Goal: Task Accomplishment & Management: Manage account settings

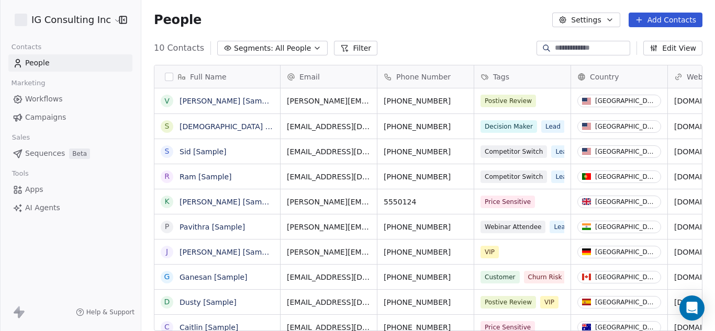
scroll to position [284, 566]
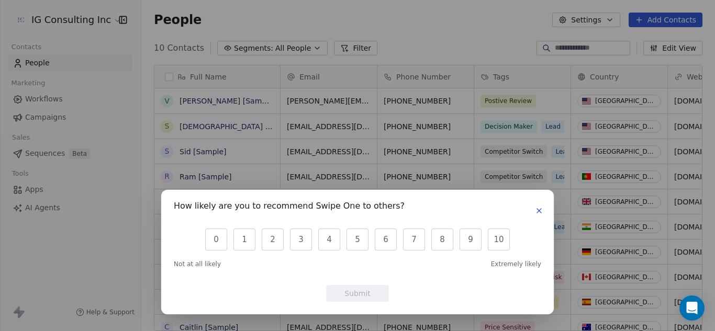
click at [535, 209] on icon "button" at bounding box center [539, 211] width 8 height 8
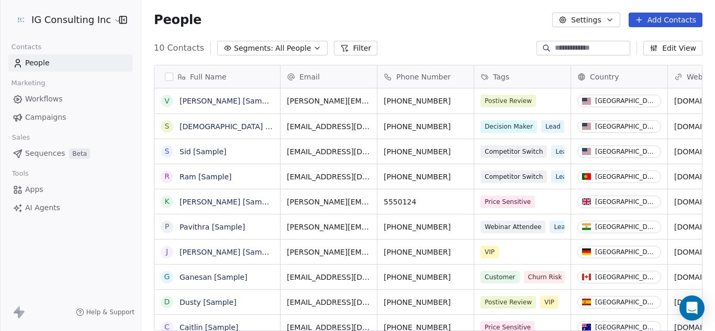
scroll to position [0, 0]
click at [647, 20] on button "Add Contacts" at bounding box center [665, 20] width 74 height 15
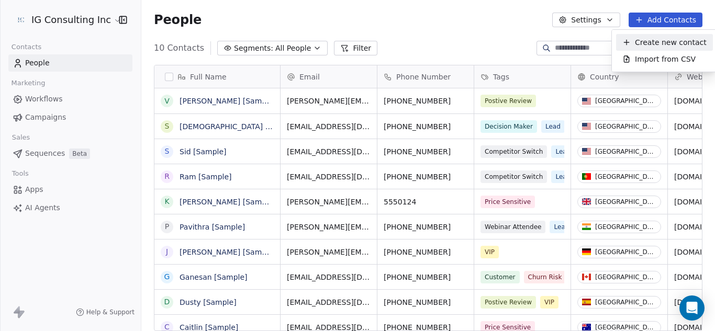
click at [659, 44] on span "Create new contact" at bounding box center [671, 42] width 72 height 11
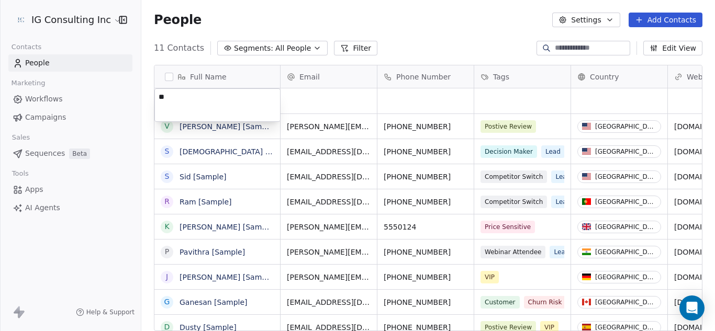
type textarea "*"
type textarea "*********"
click at [288, 97] on html "IG Consulting Inc Contacts People Marketing Workflows Campaigns Sales Sequences…" at bounding box center [357, 165] width 715 height 331
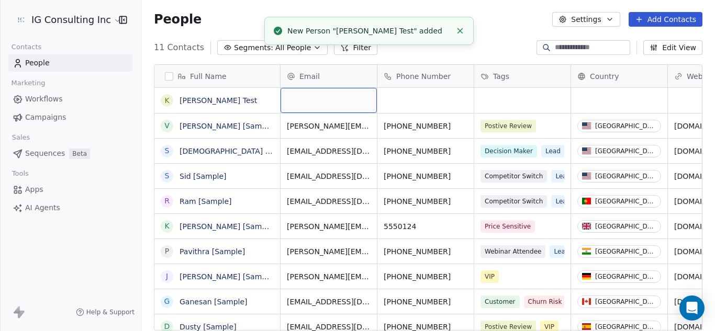
click at [292, 96] on div "grid" at bounding box center [328, 100] width 96 height 25
click at [376, 95] on div "grid" at bounding box center [328, 100] width 96 height 25
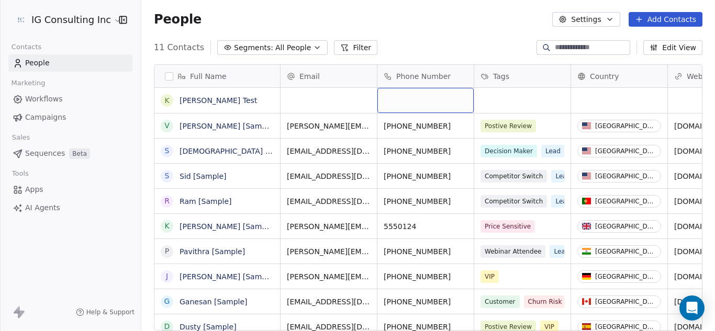
click at [387, 94] on div "grid" at bounding box center [425, 100] width 96 height 25
click at [388, 94] on div "grid" at bounding box center [425, 100] width 96 height 25
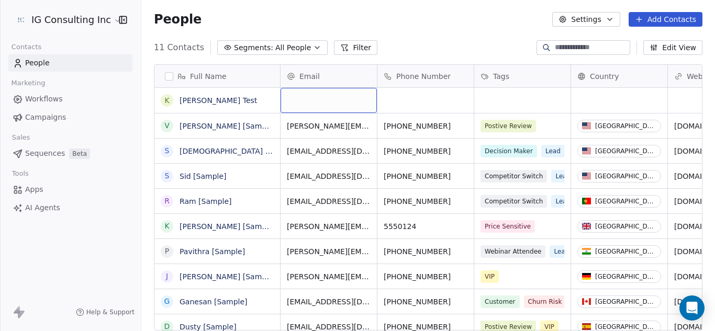
click at [302, 98] on div "grid" at bounding box center [328, 100] width 96 height 25
click at [169, 101] on html "IG Consulting Inc Contacts People Marketing Workflows Campaigns Sales Sequences…" at bounding box center [357, 165] width 715 height 331
click at [189, 99] on link "Kaye Test" at bounding box center [217, 100] width 77 height 8
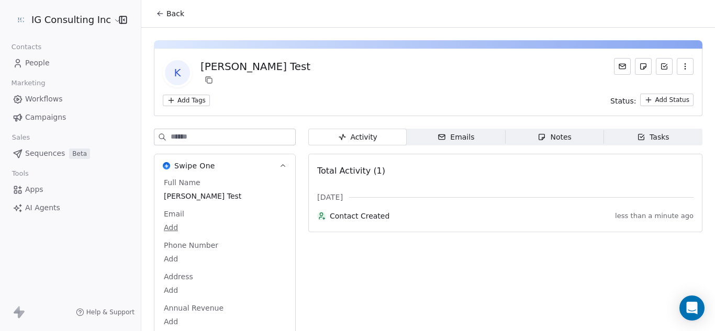
click at [172, 229] on html "IG Consulting Inc Contacts People Marketing Workflows Campaigns Sales Sequences…" at bounding box center [357, 165] width 715 height 331
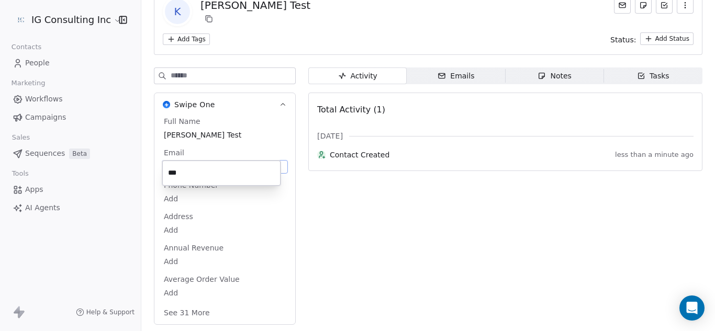
type input "**********"
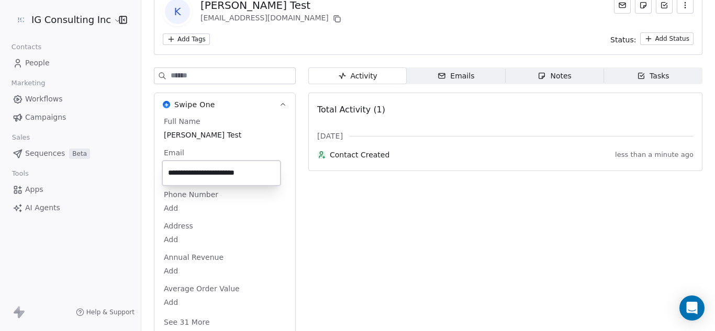
click at [263, 233] on html "**********" at bounding box center [357, 165] width 715 height 331
click at [184, 190] on span "Phone Number" at bounding box center [191, 195] width 59 height 10
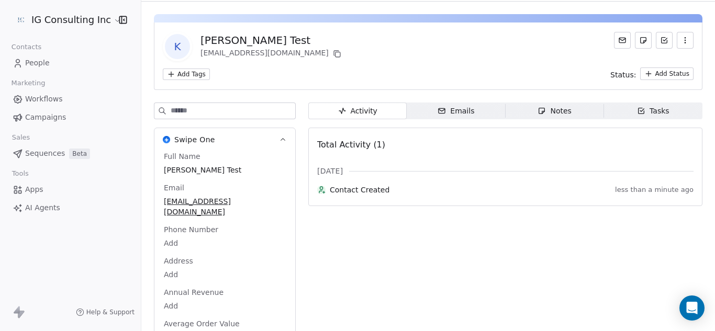
scroll to position [0, 0]
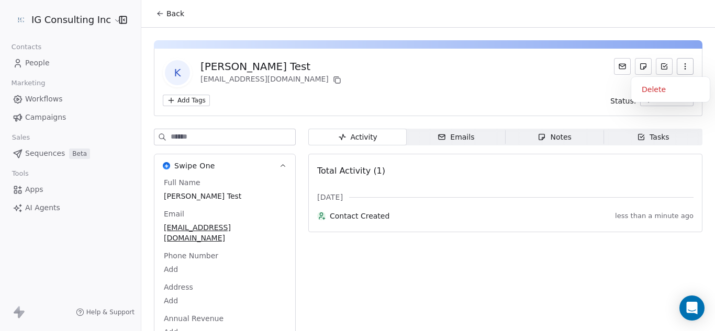
click at [681, 67] on icon "button" at bounding box center [685, 66] width 8 height 8
click at [403, 80] on div "K Kaye Test rackayechristie@yahoo.com" at bounding box center [428, 72] width 531 height 29
click at [164, 12] on icon at bounding box center [160, 13] width 8 height 8
